Goal: Task Accomplishment & Management: Complete application form

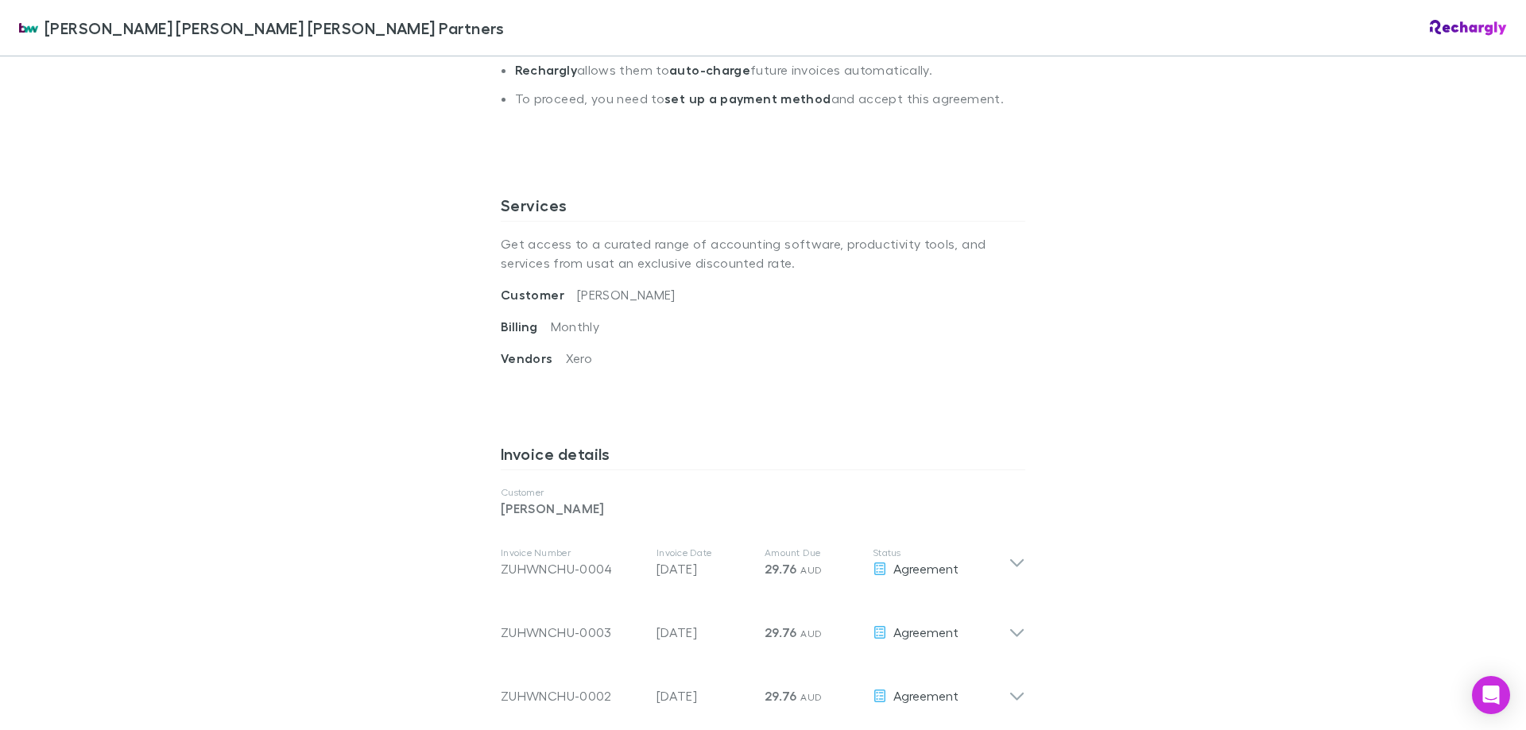
scroll to position [795, 0]
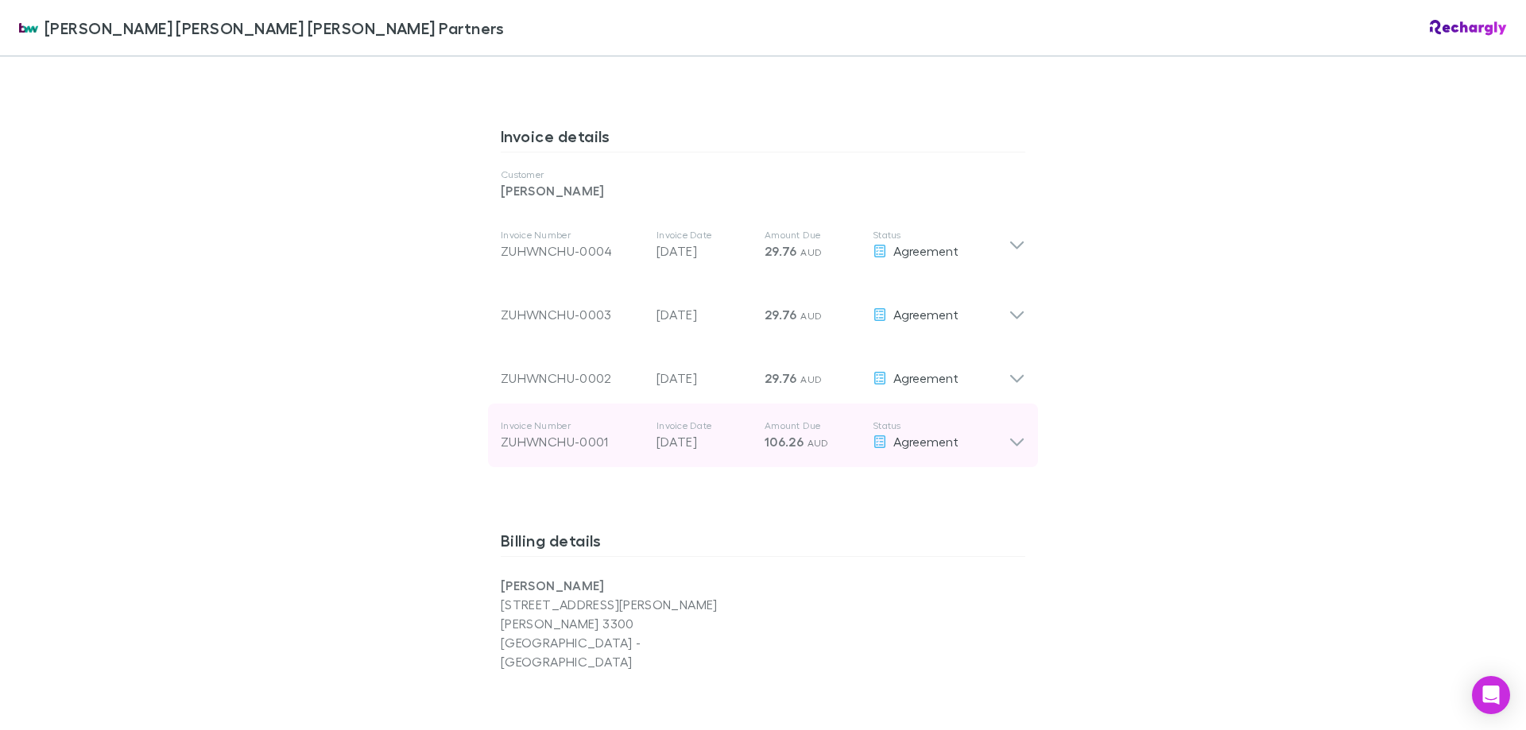
click at [776, 434] on span "106.26" at bounding box center [783, 442] width 39 height 16
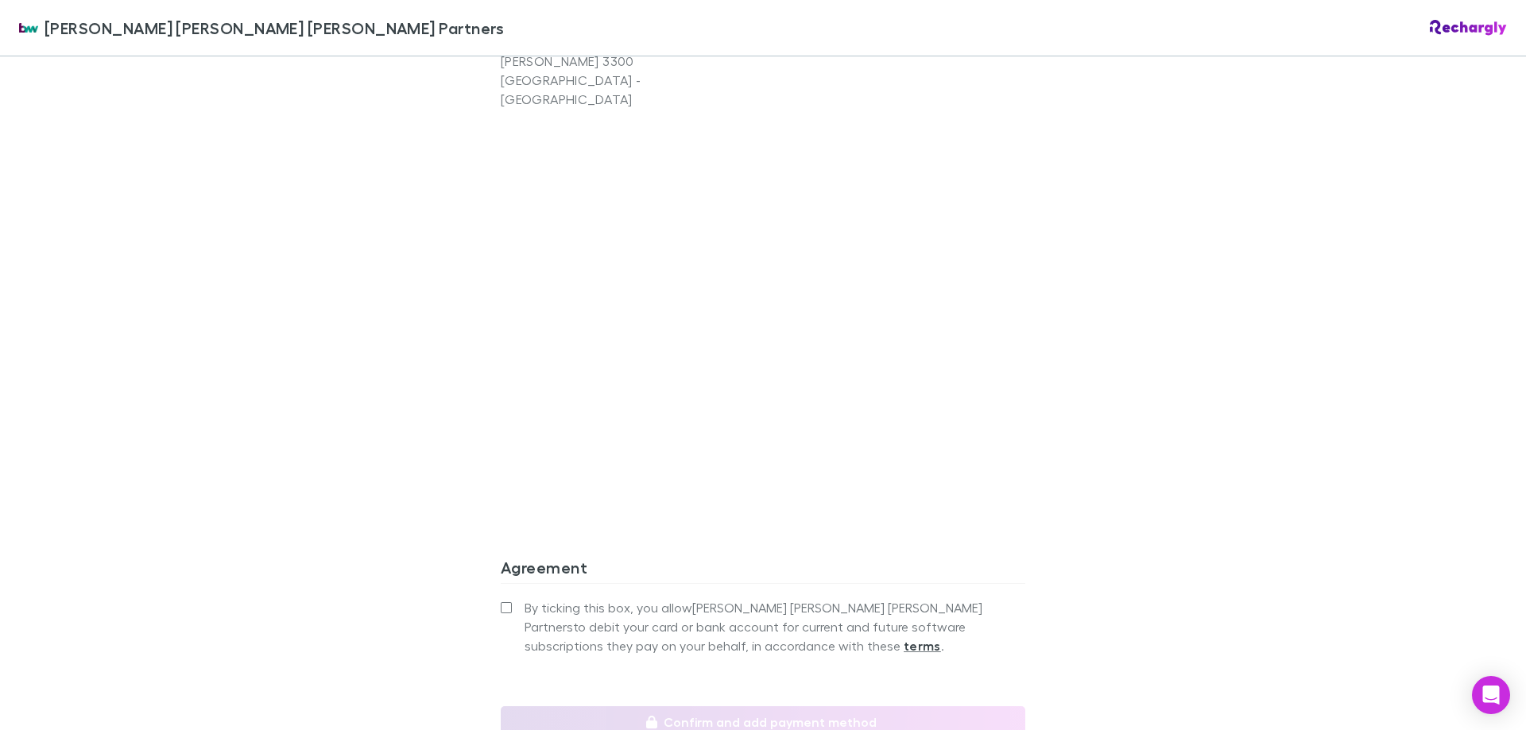
scroll to position [1840, 0]
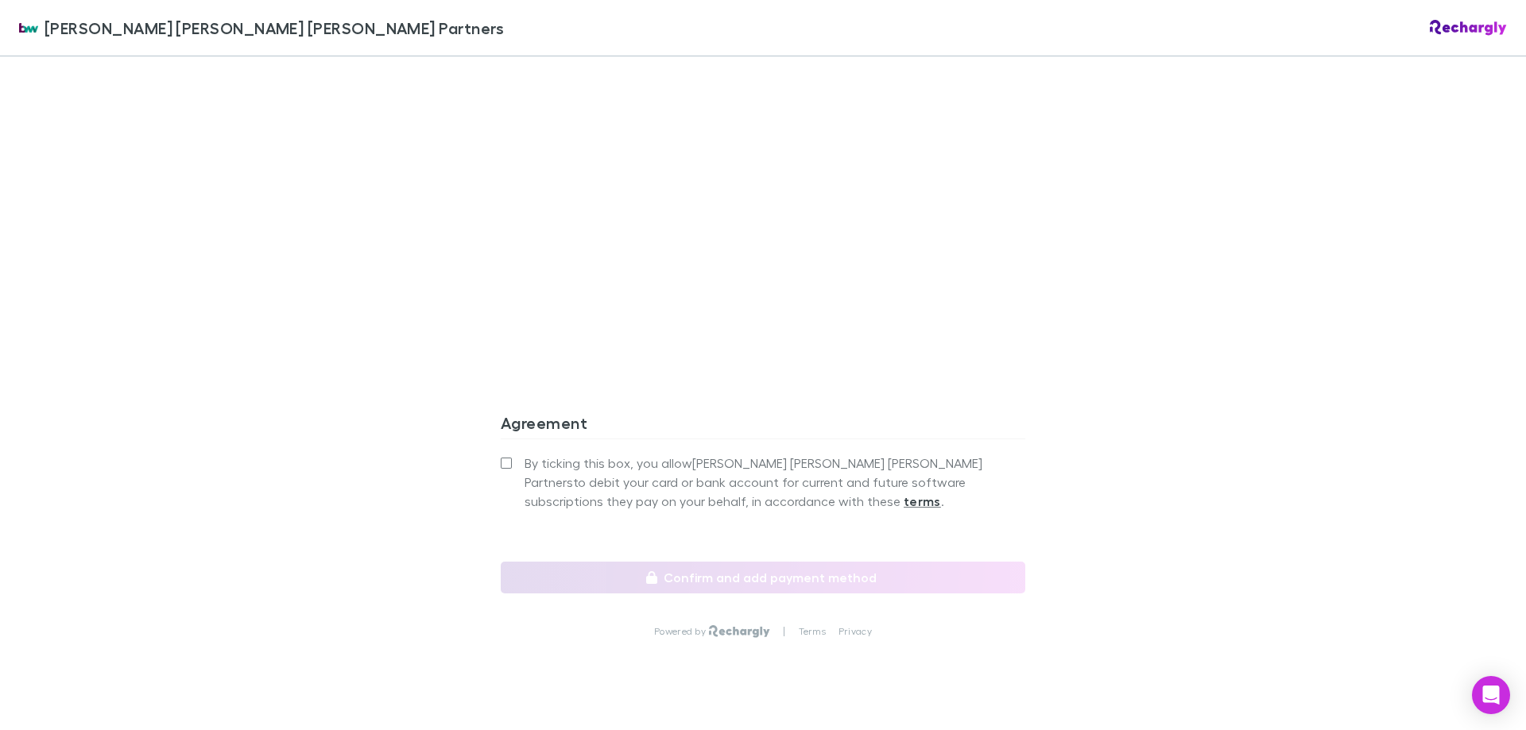
click at [513, 454] on label "By ticking this box, you allow [PERSON_NAME] [PERSON_NAME] [PERSON_NAME] Partne…" at bounding box center [763, 482] width 524 height 57
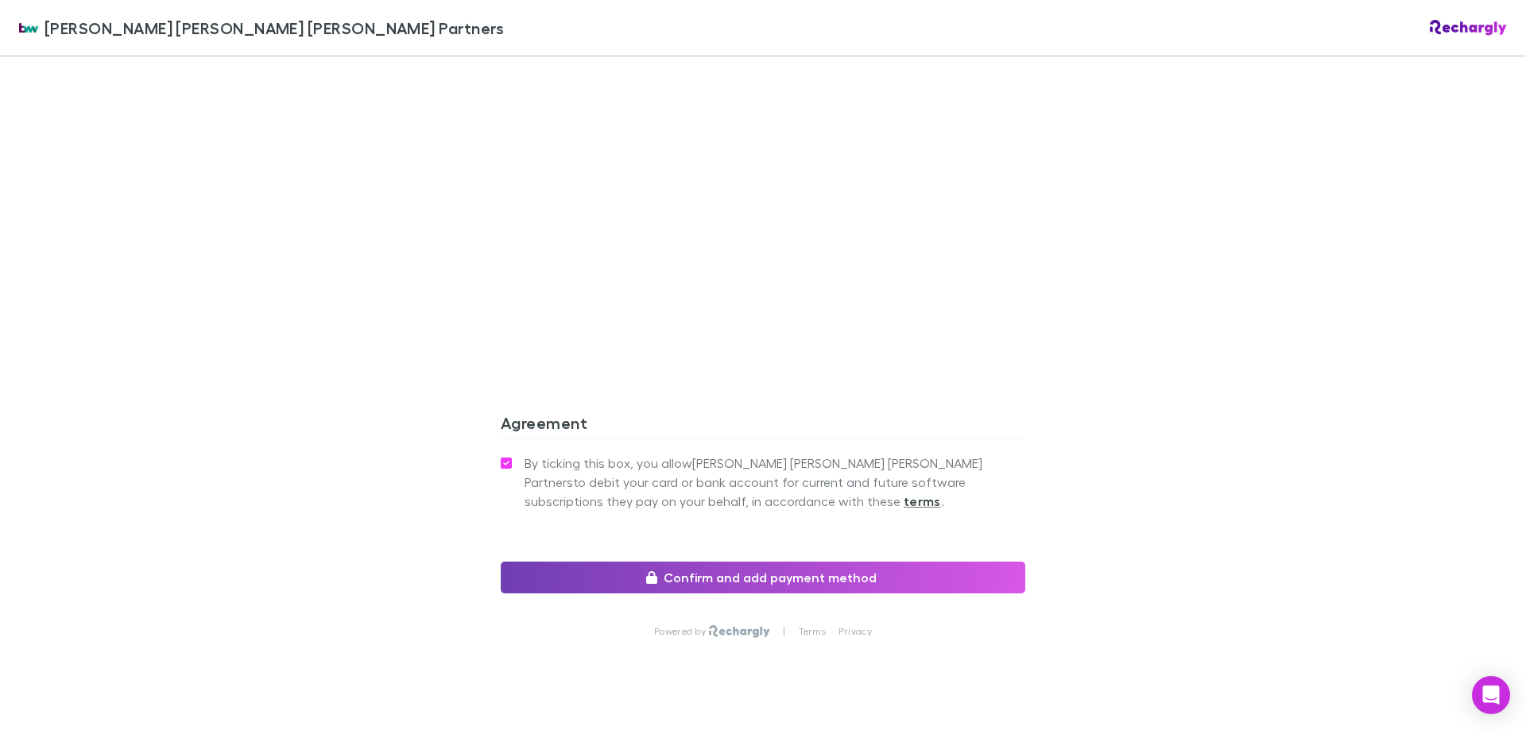
click at [728, 562] on button "Confirm and add payment method" at bounding box center [763, 578] width 524 height 32
